Goal: Information Seeking & Learning: Learn about a topic

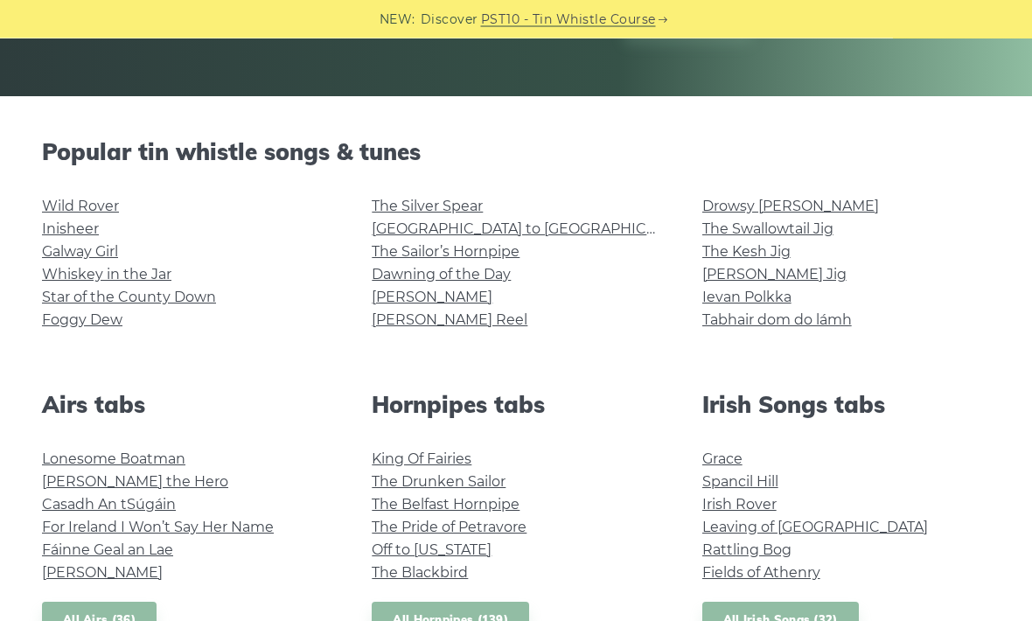
scroll to position [361, 0]
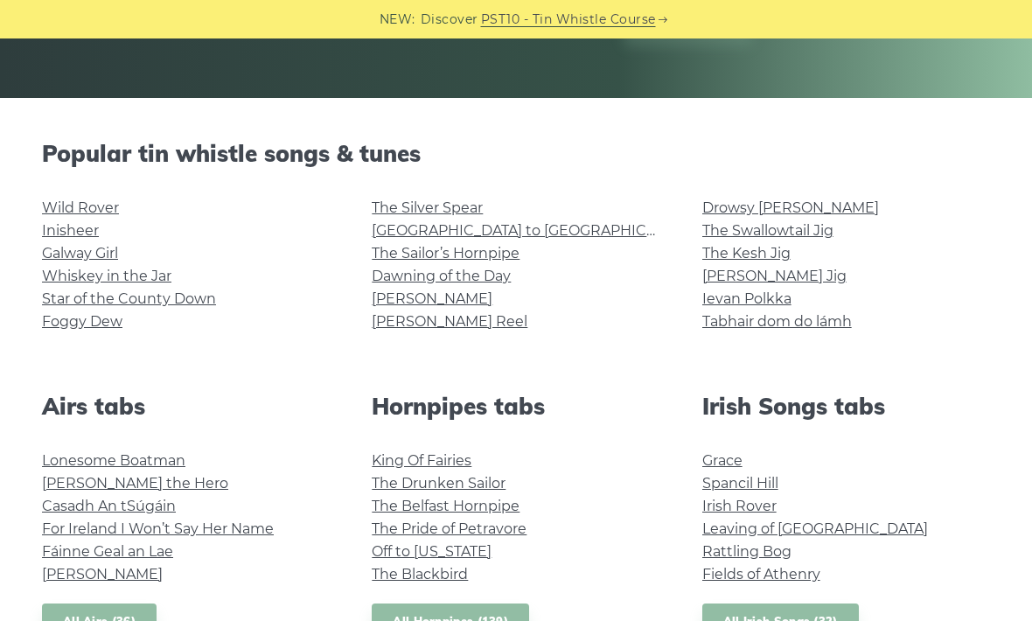
click at [94, 203] on link "Wild Rover" at bounding box center [80, 207] width 77 height 17
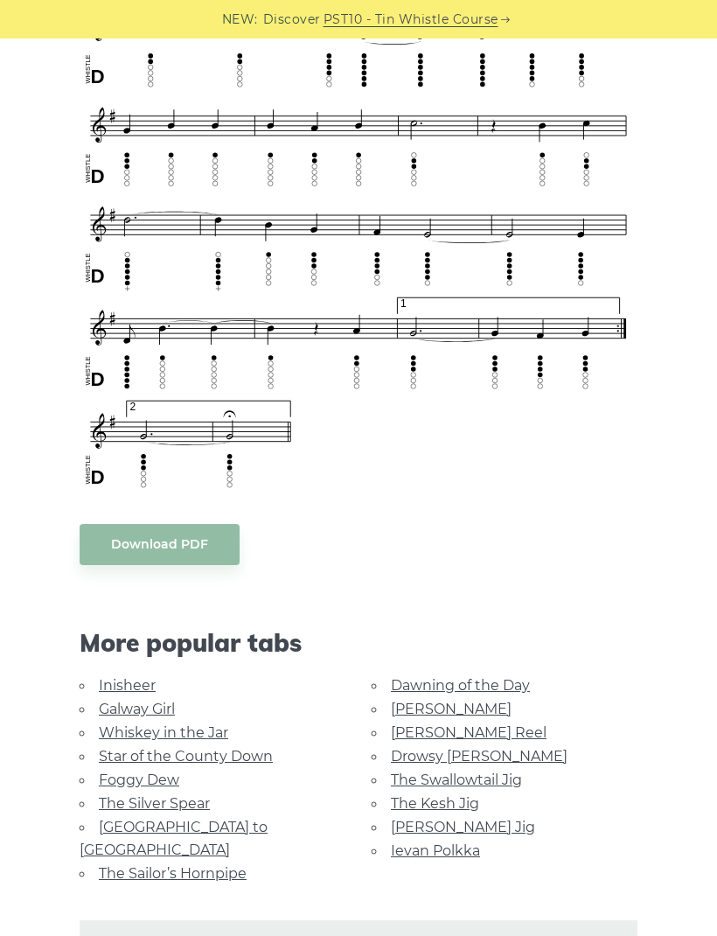
scroll to position [1068, 0]
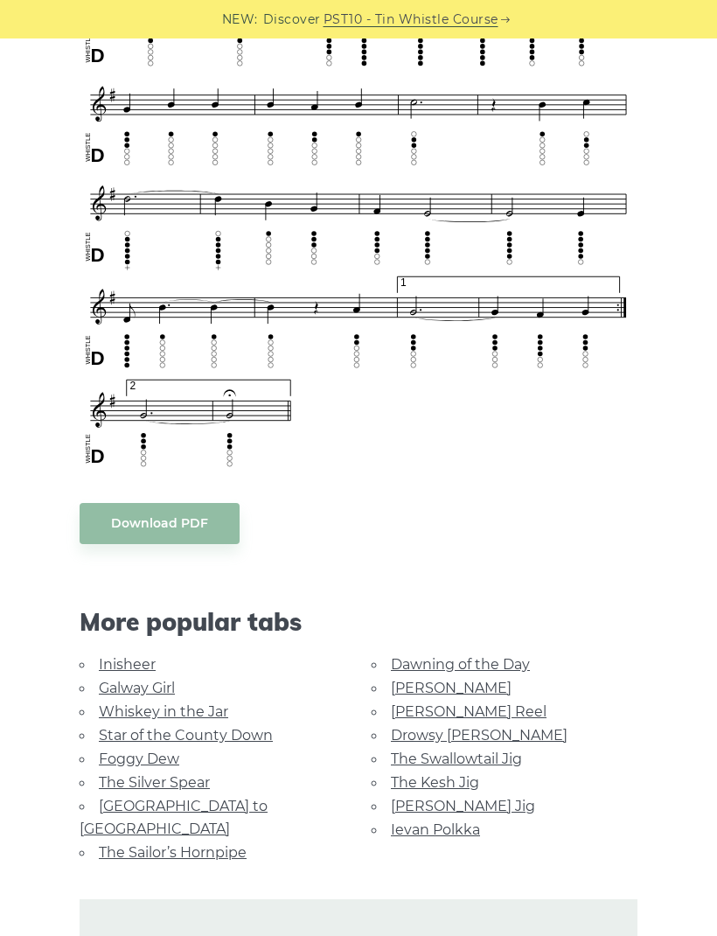
click at [136, 620] on link "Foggy Dew" at bounding box center [139, 759] width 80 height 17
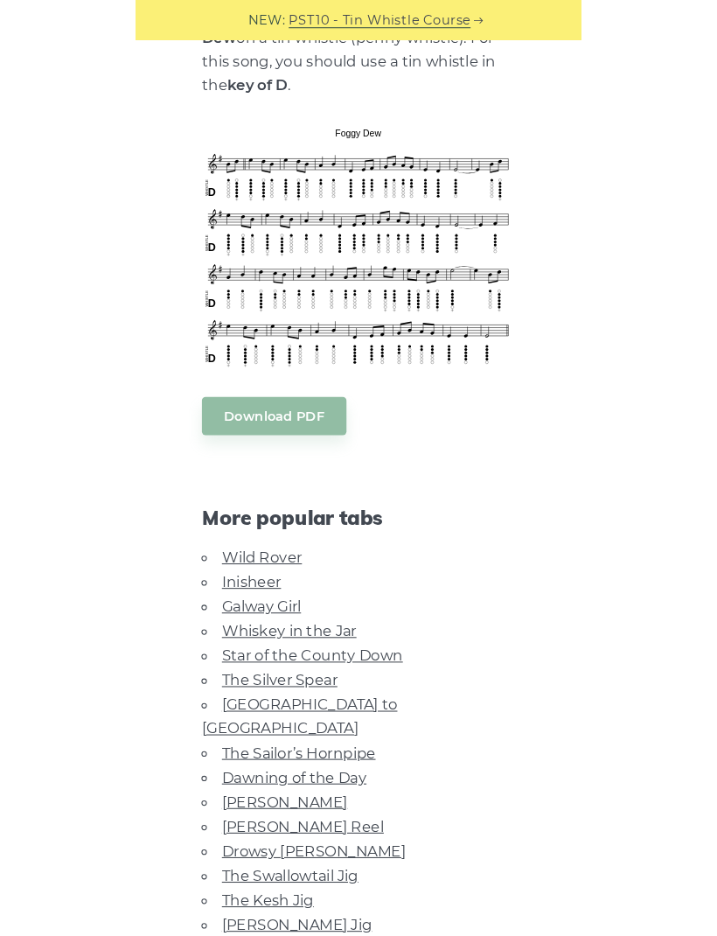
scroll to position [543, 0]
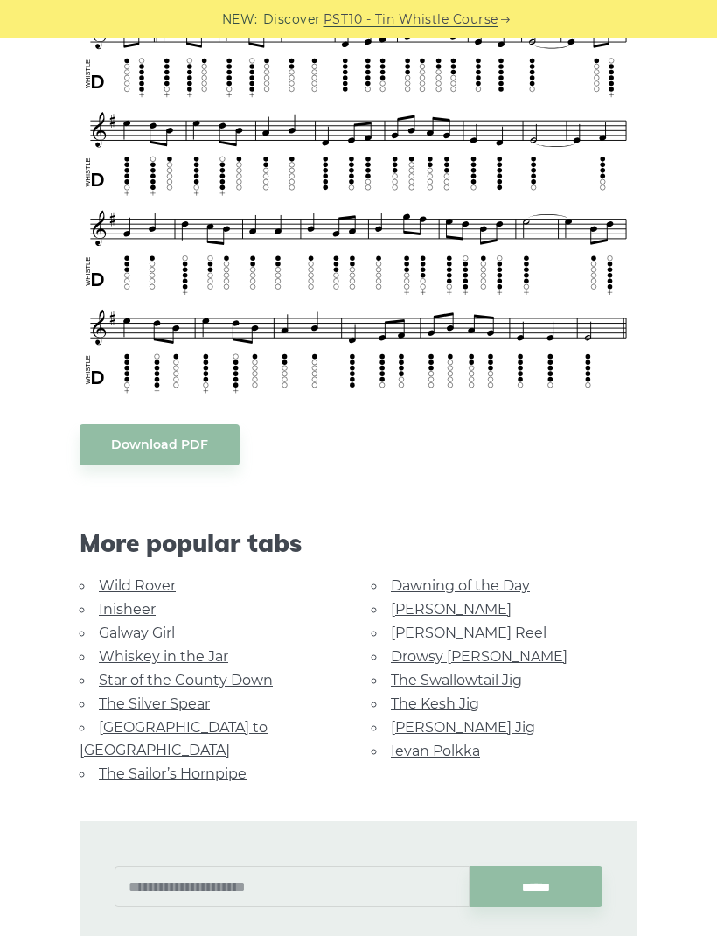
click at [203, 719] on link "[GEOGRAPHIC_DATA] to [GEOGRAPHIC_DATA]" at bounding box center [174, 738] width 188 height 39
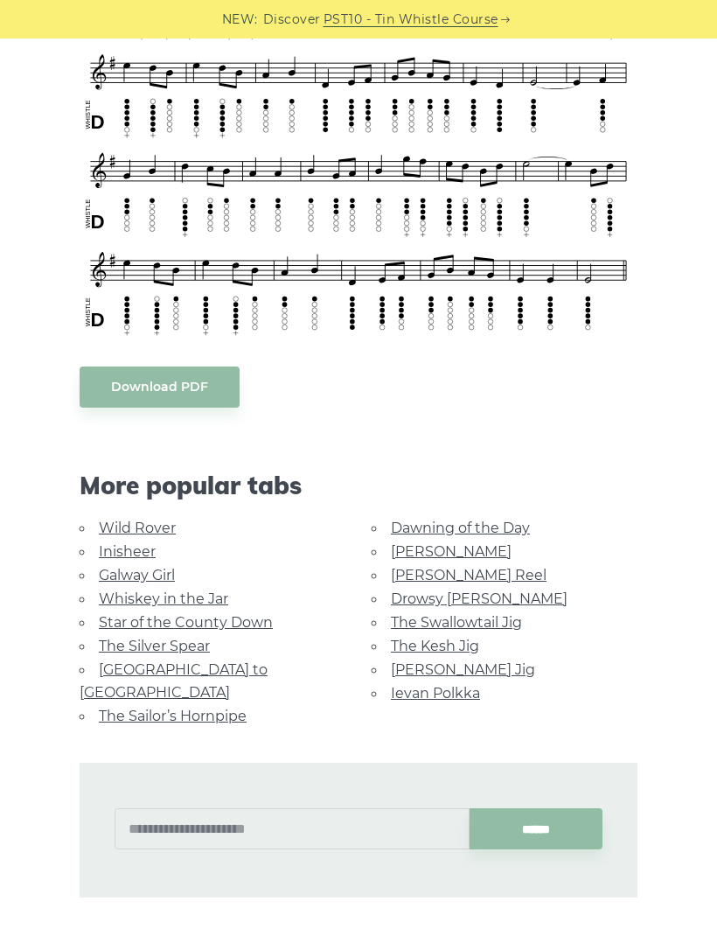
click at [202, 661] on link "[GEOGRAPHIC_DATA] to [GEOGRAPHIC_DATA]" at bounding box center [174, 680] width 188 height 39
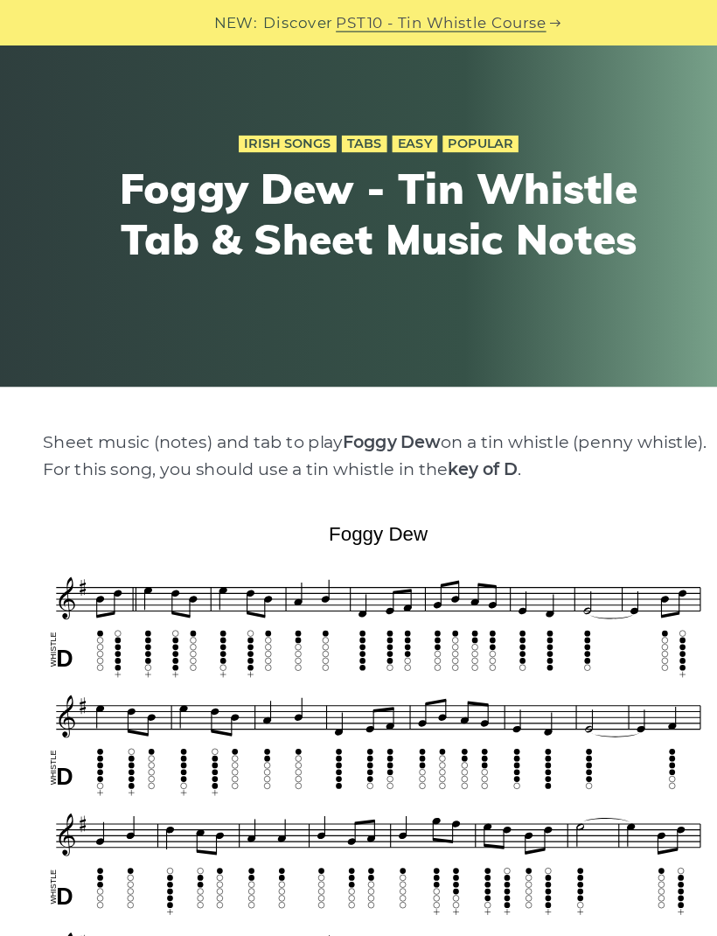
scroll to position [37, 0]
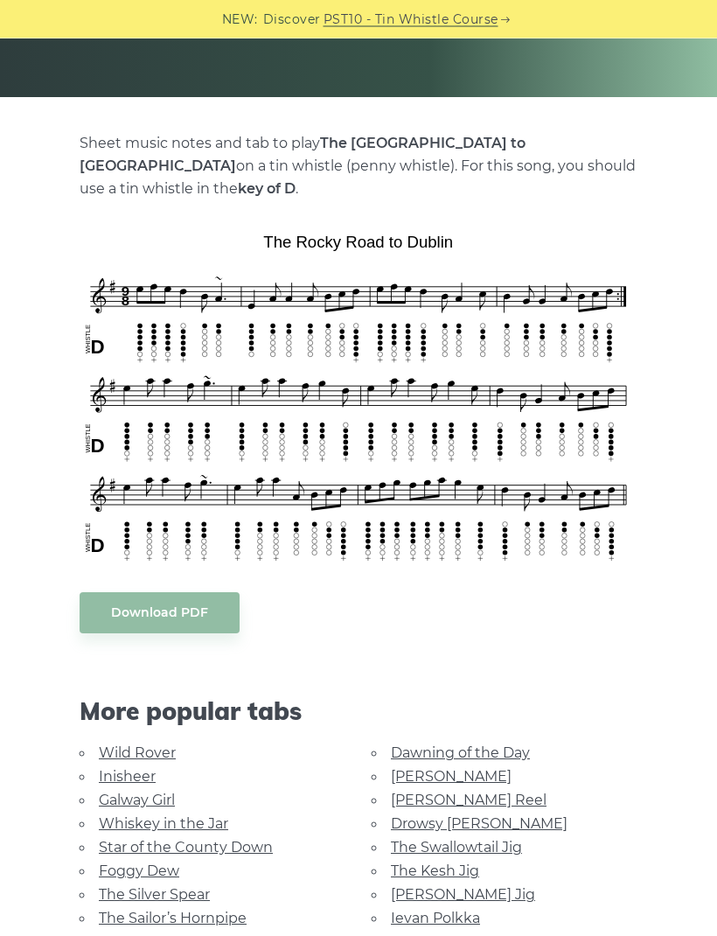
scroll to position [302, 0]
click at [454, 902] on link "Ievan Polkka" at bounding box center [435, 918] width 89 height 17
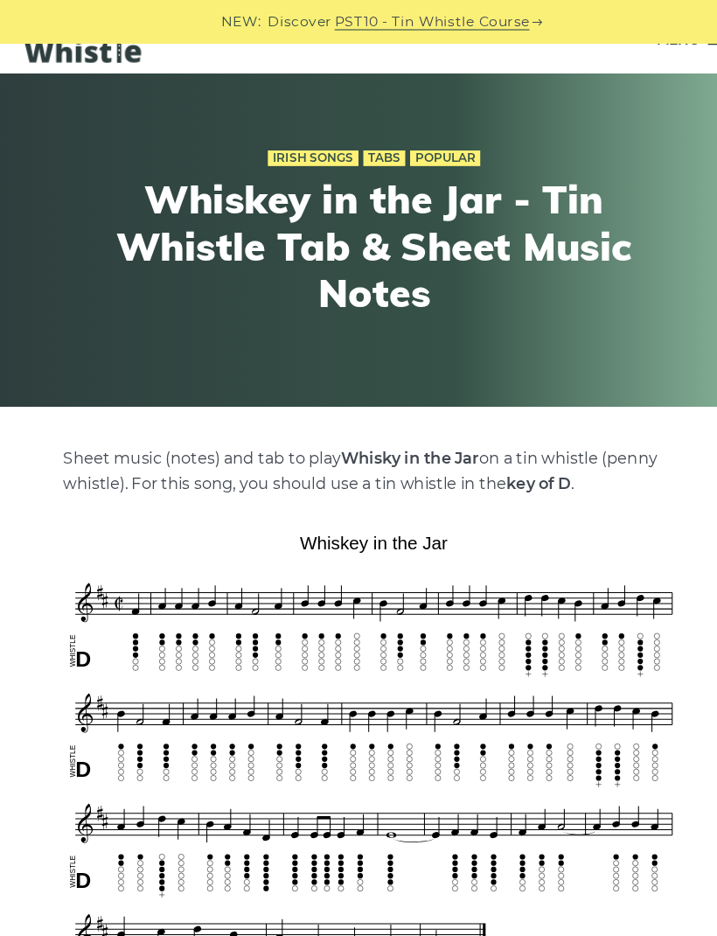
scroll to position [26, 0]
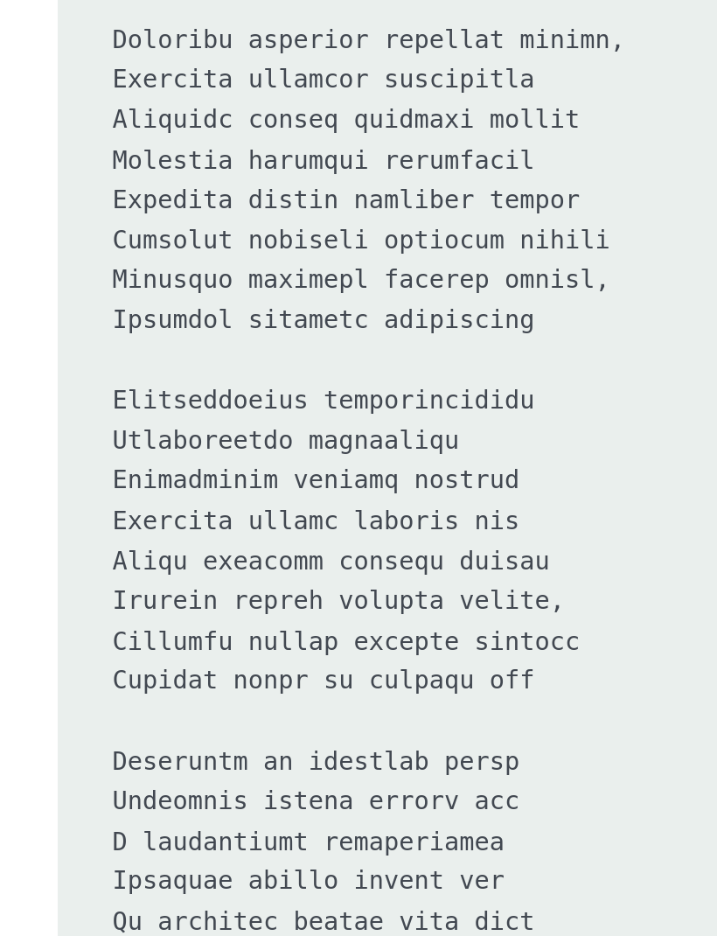
scroll to position [1195, 0]
click at [80, 396] on pre at bounding box center [359, 683] width 558 height 1844
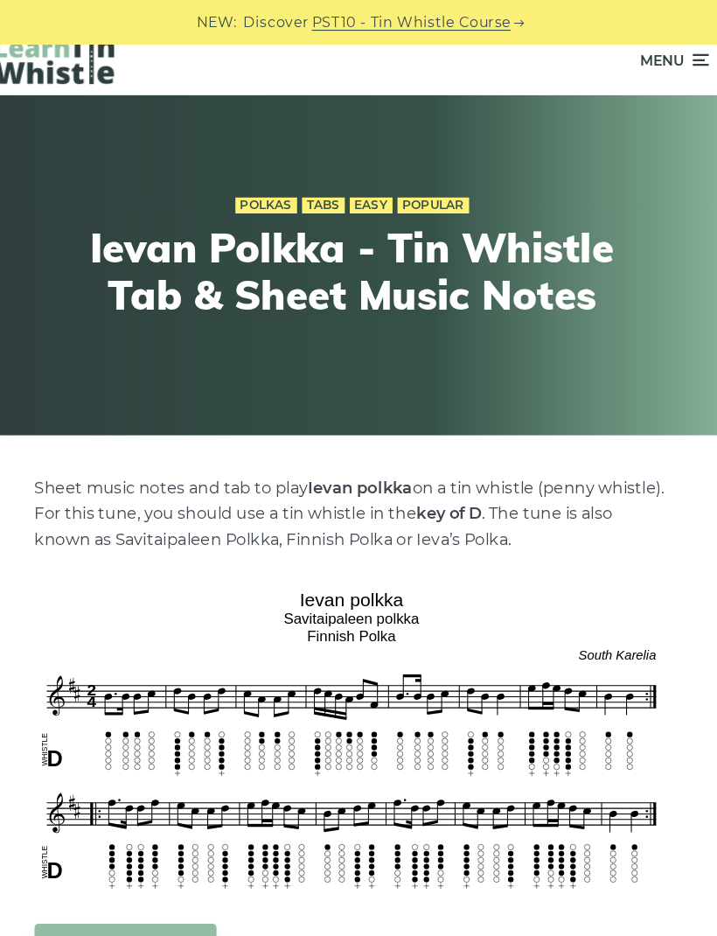
scroll to position [0, 0]
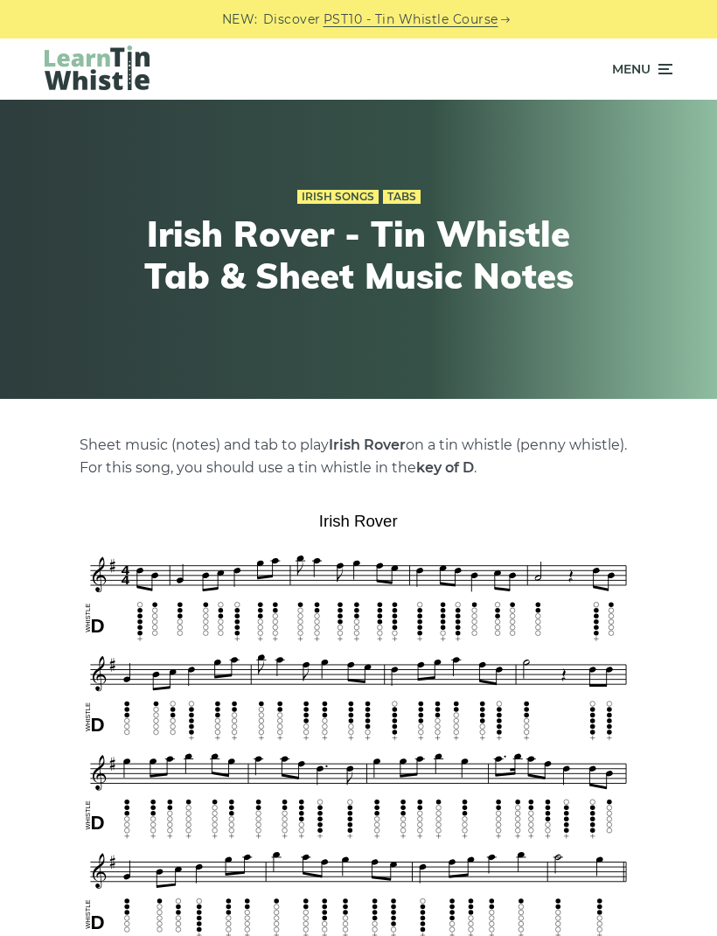
click at [100, 65] on img at bounding box center [97, 67] width 105 height 45
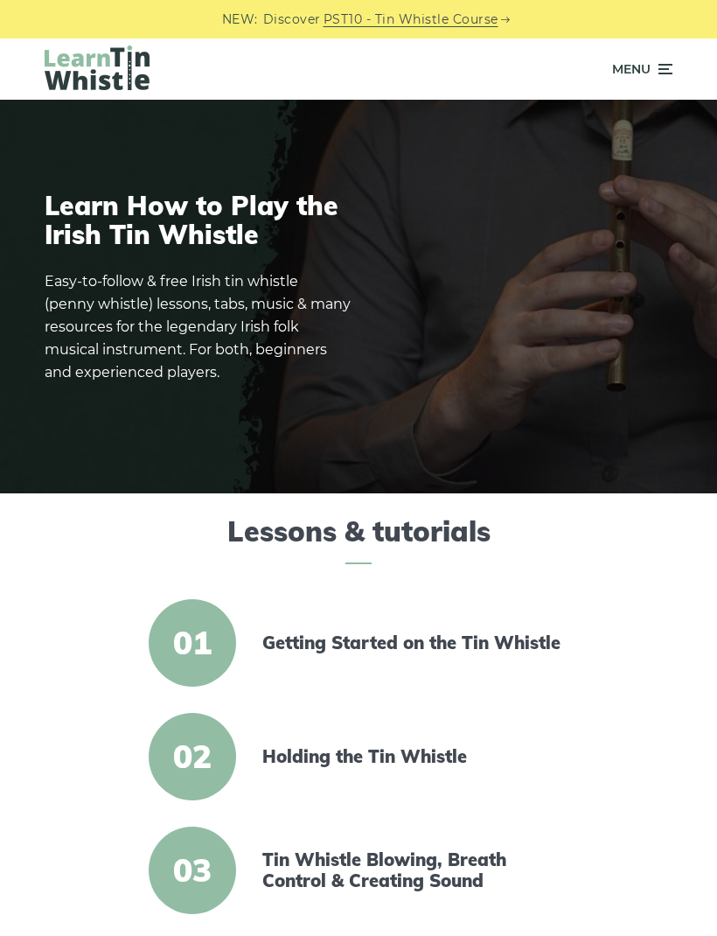
click at [648, 66] on span "Menu" at bounding box center [631, 69] width 38 height 44
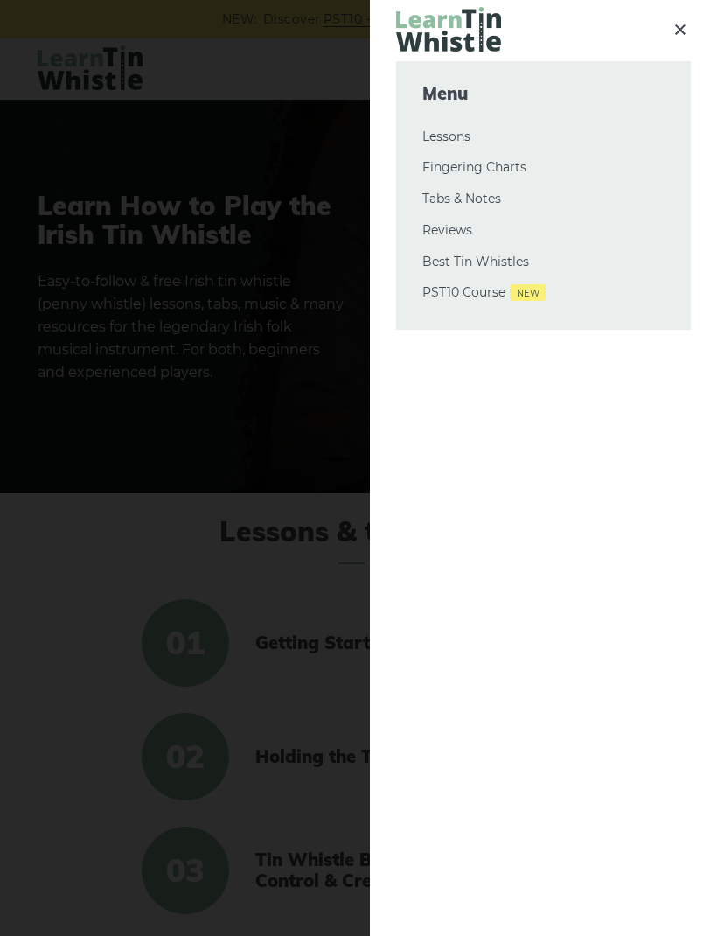
click at [477, 177] on link "Fingering Charts" at bounding box center [544, 167] width 242 height 21
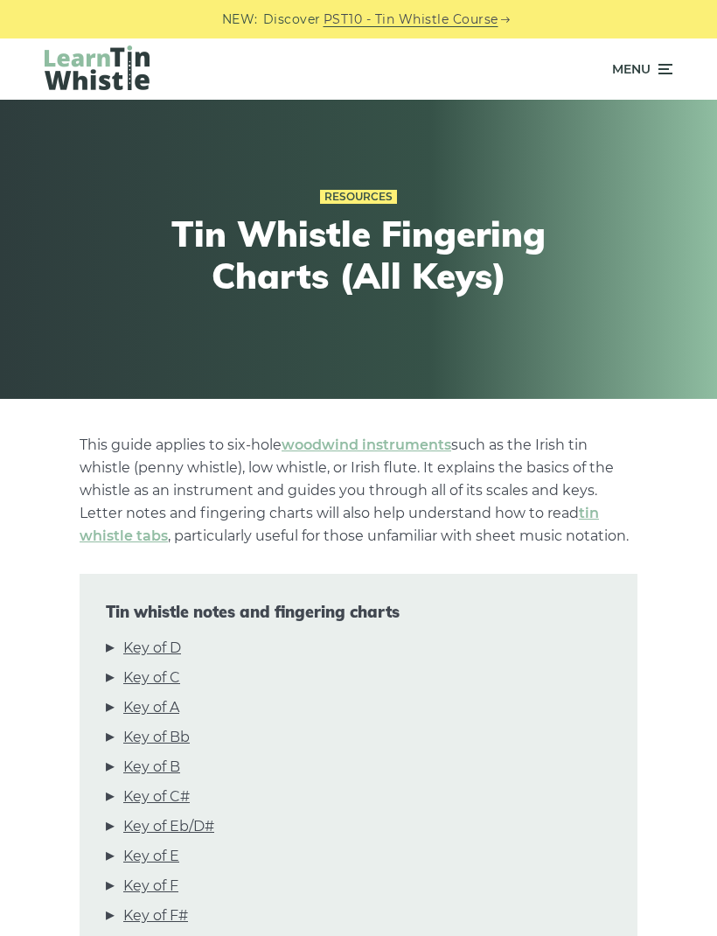
click at [649, 83] on span "Menu" at bounding box center [631, 69] width 38 height 44
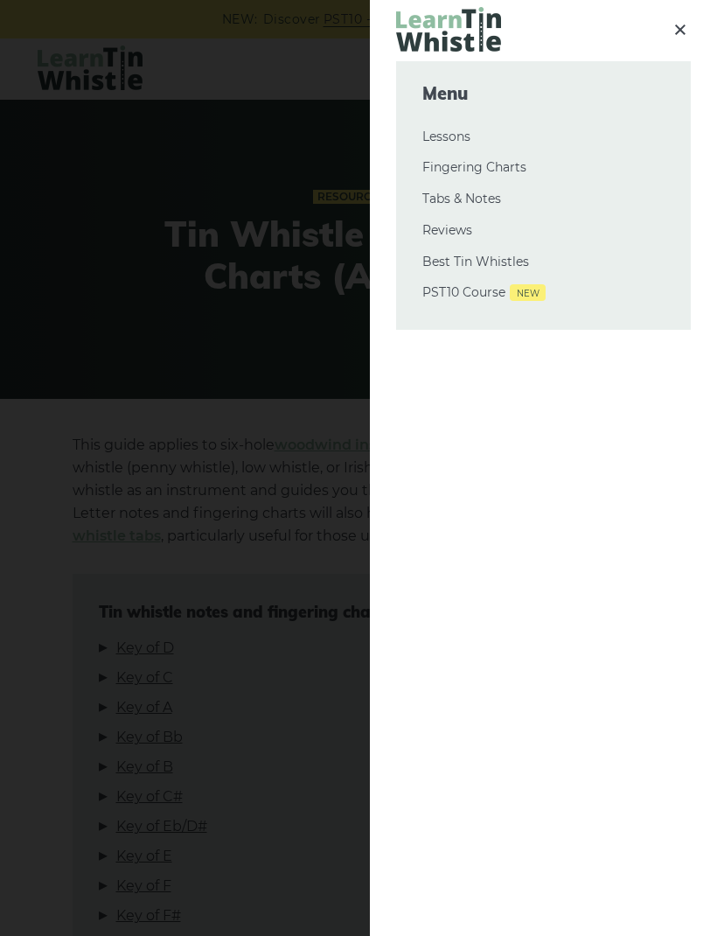
click at [478, 196] on link "Tabs & Notes" at bounding box center [544, 199] width 242 height 21
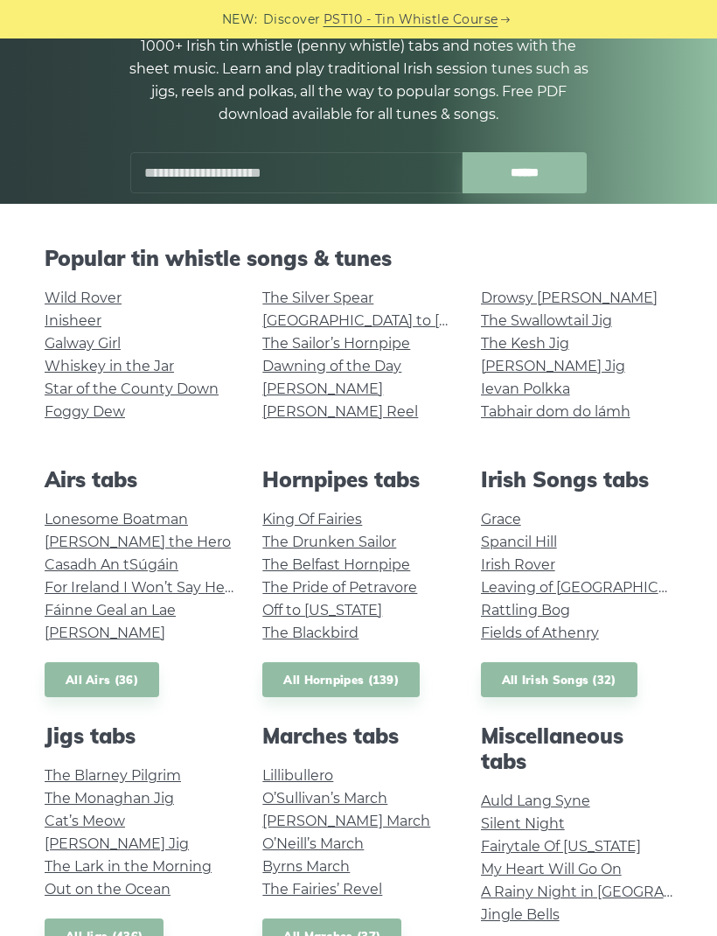
scroll to position [194, 0]
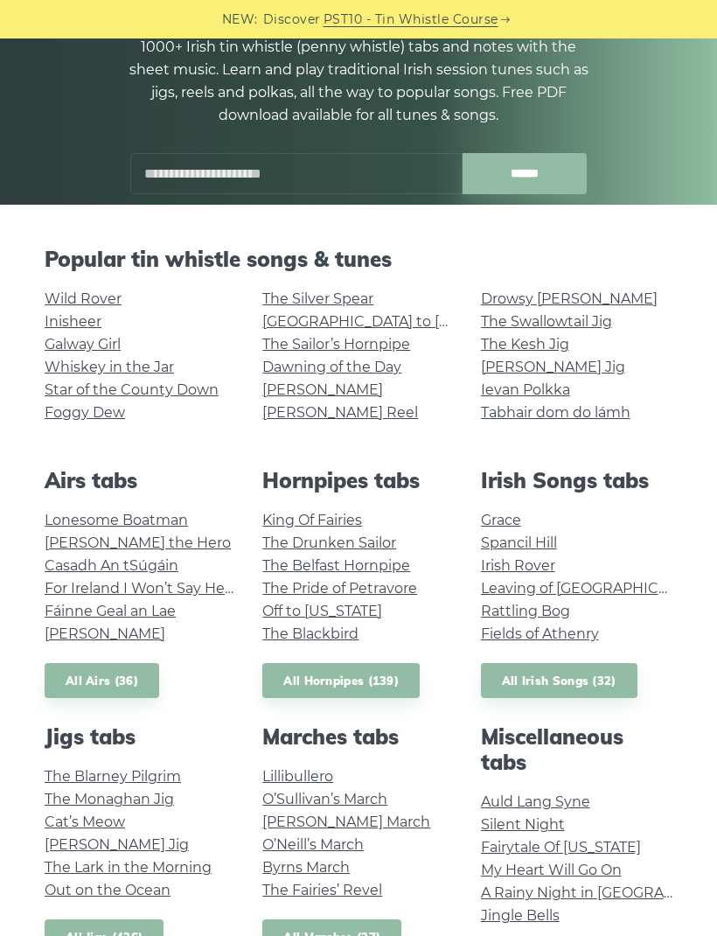
click at [374, 539] on link "The Drunken Sailor" at bounding box center [329, 542] width 134 height 17
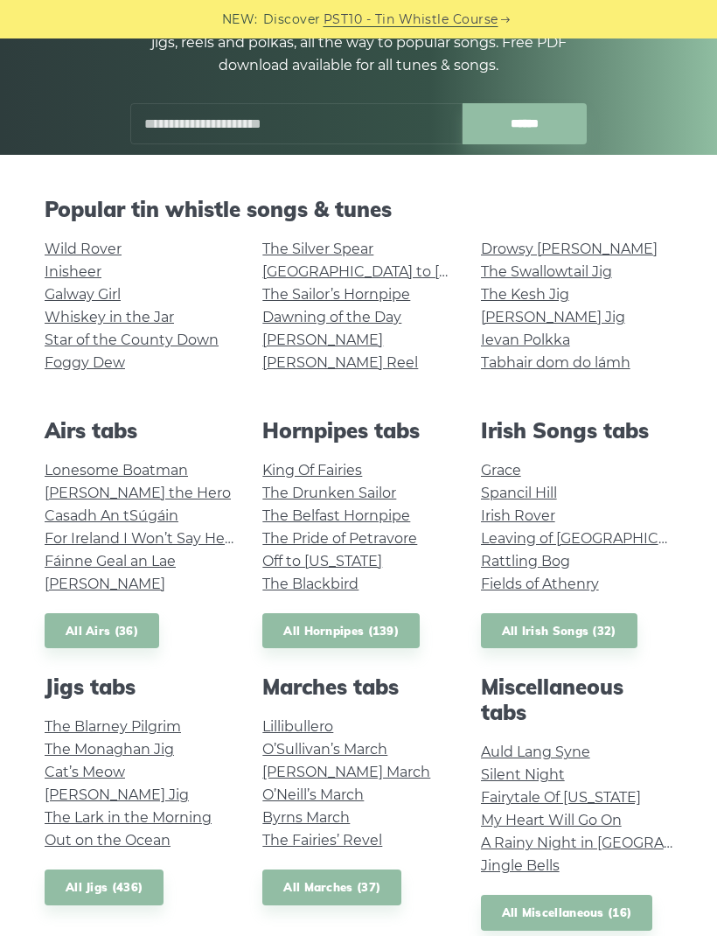
scroll to position [236, 0]
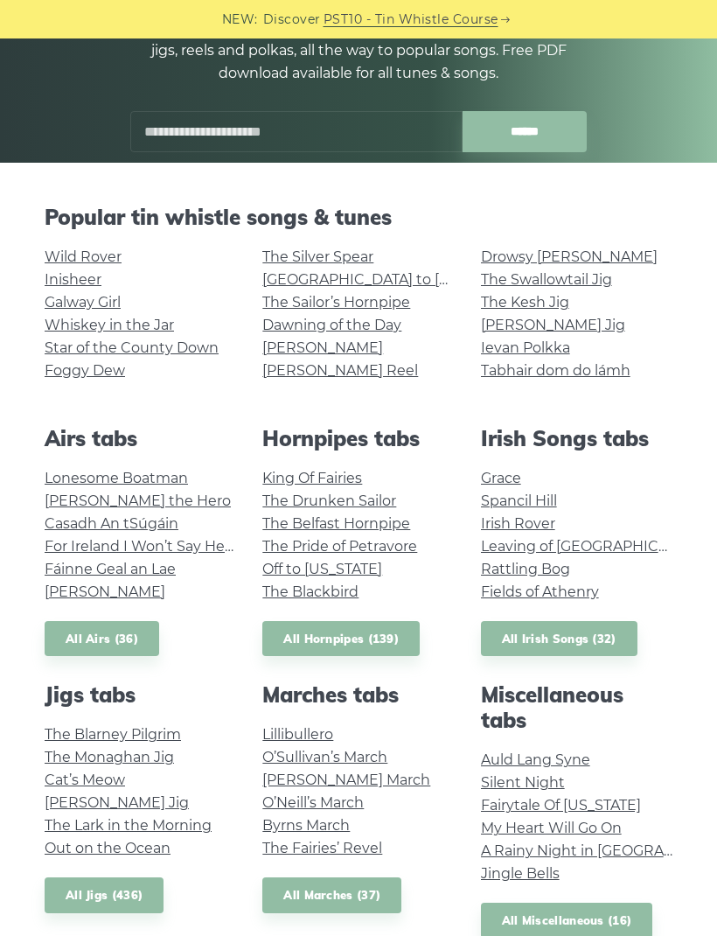
click at [570, 632] on link "All Irish Songs (32)" at bounding box center [559, 639] width 157 height 36
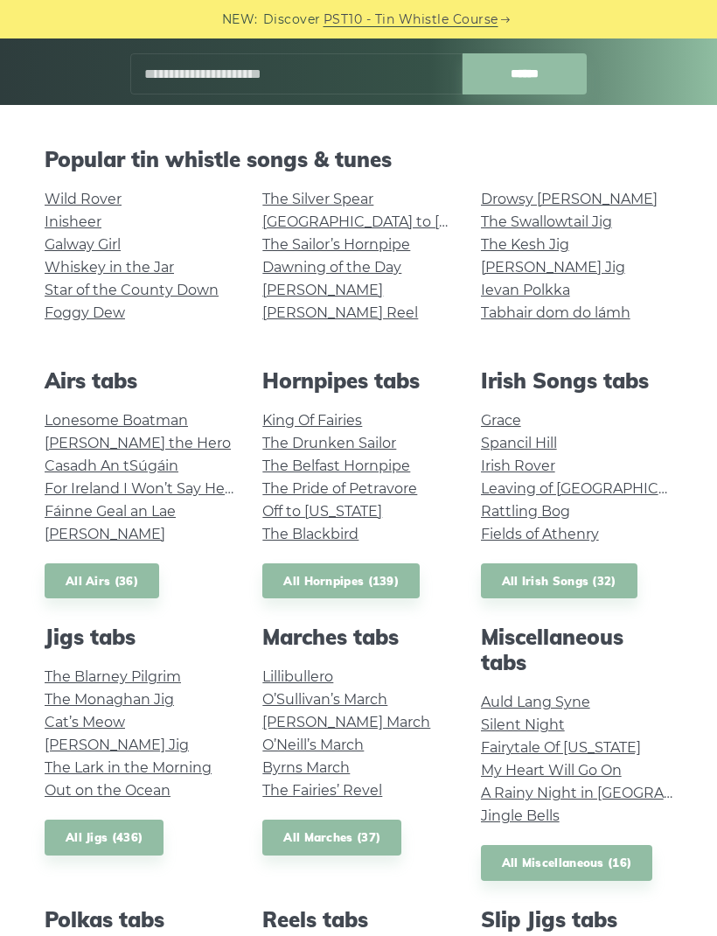
scroll to position [293, 0]
